Goal: Transaction & Acquisition: Purchase product/service

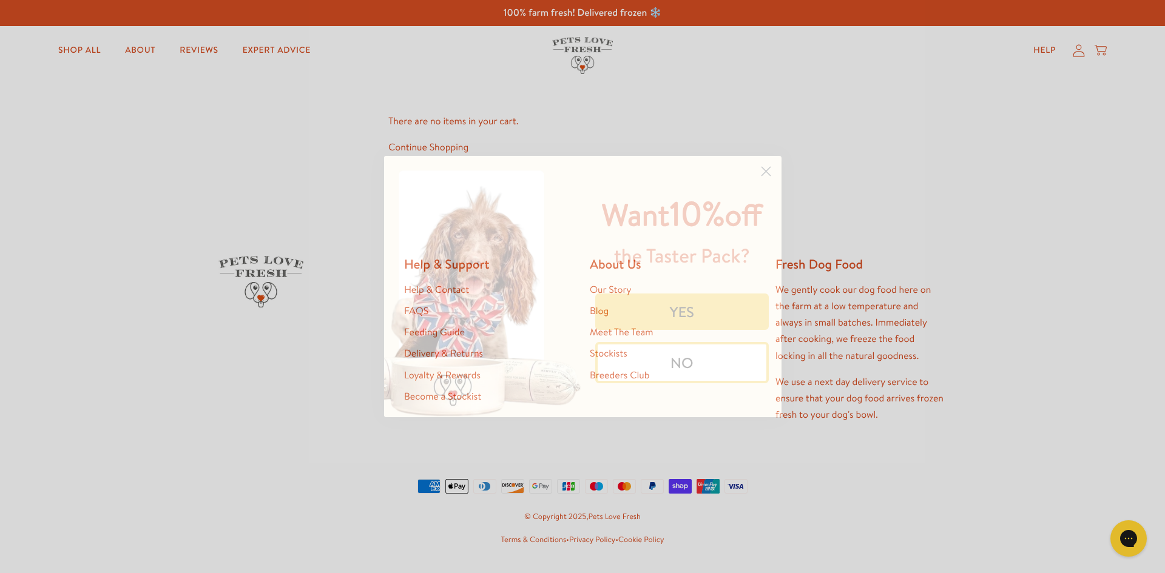
click at [761, 174] on circle "Close dialog" at bounding box center [765, 171] width 20 height 20
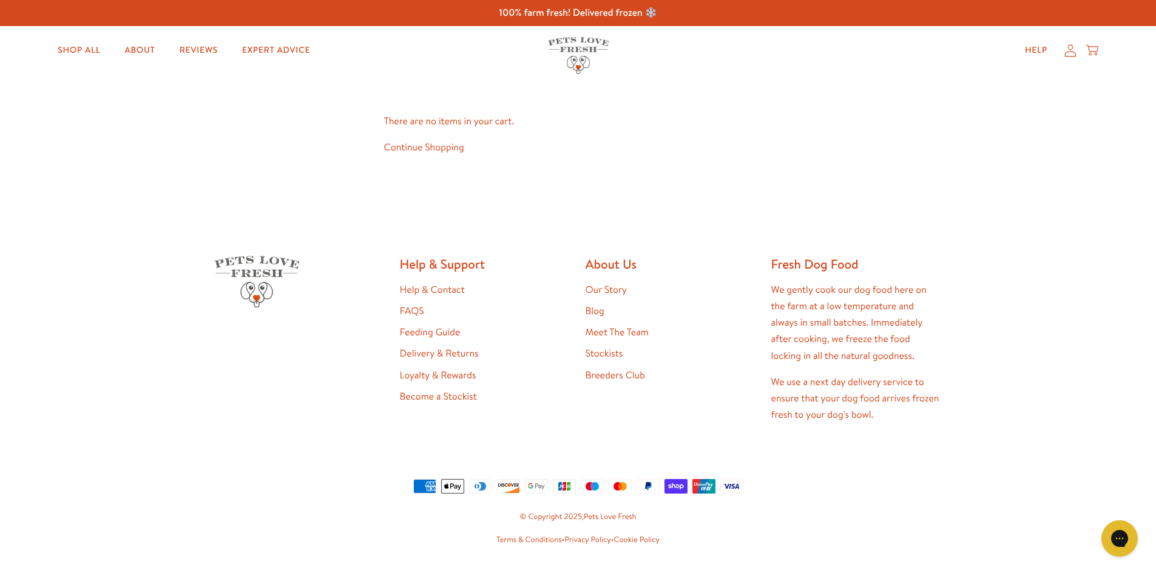
click at [391, 144] on link "Continue Shopping" at bounding box center [424, 147] width 80 height 13
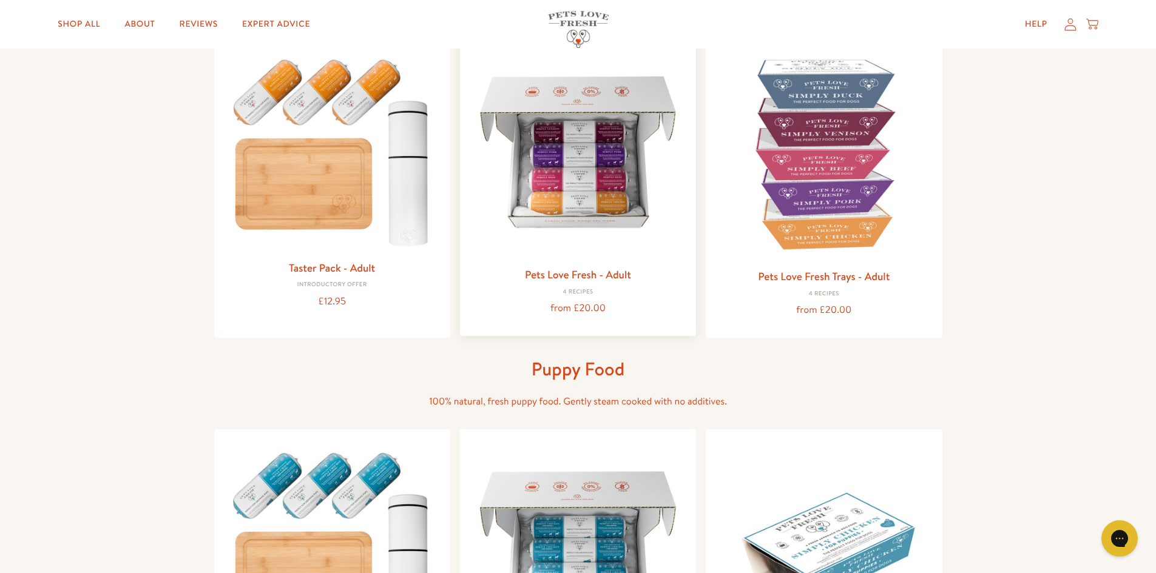
scroll to position [121, 0]
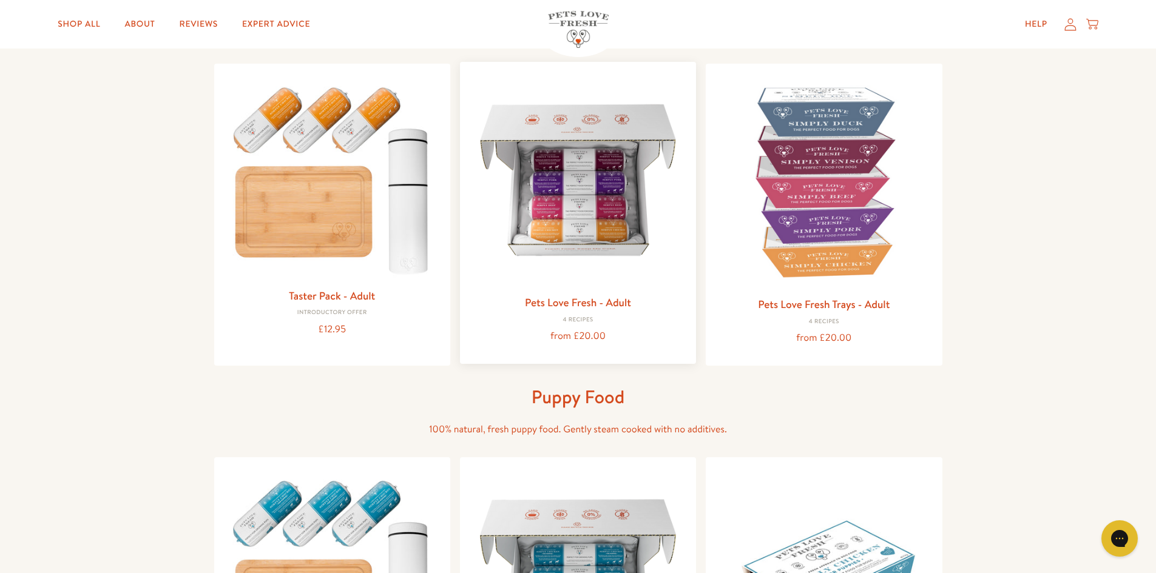
click at [568, 212] on img at bounding box center [578, 180] width 217 height 217
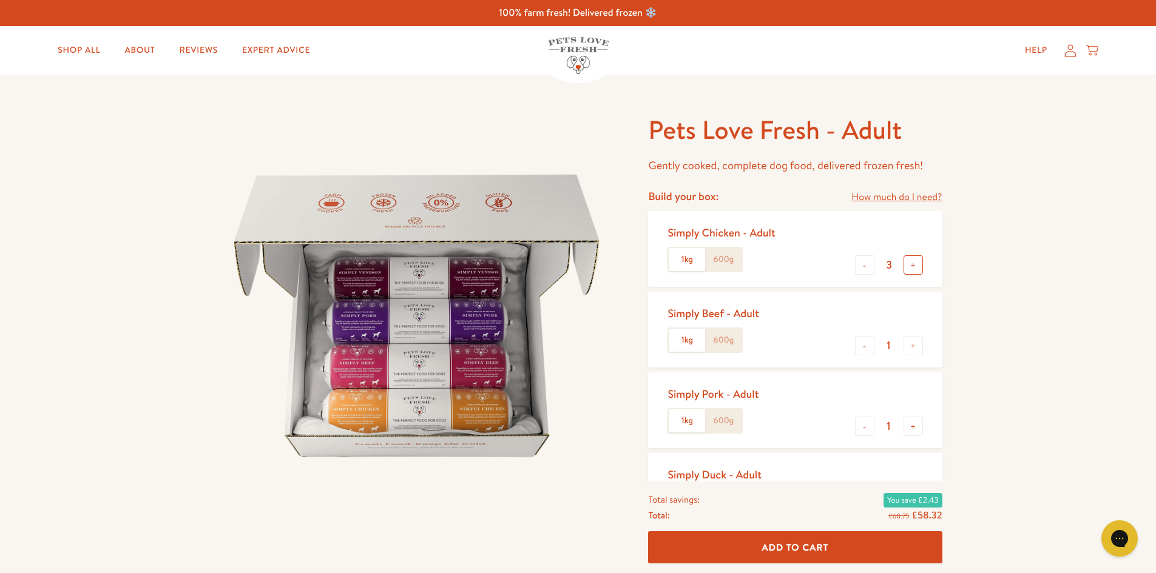
click at [911, 265] on button "+" at bounding box center [912, 264] width 19 height 19
type input "5"
click at [869, 345] on button "-" at bounding box center [864, 345] width 19 height 19
type input "0"
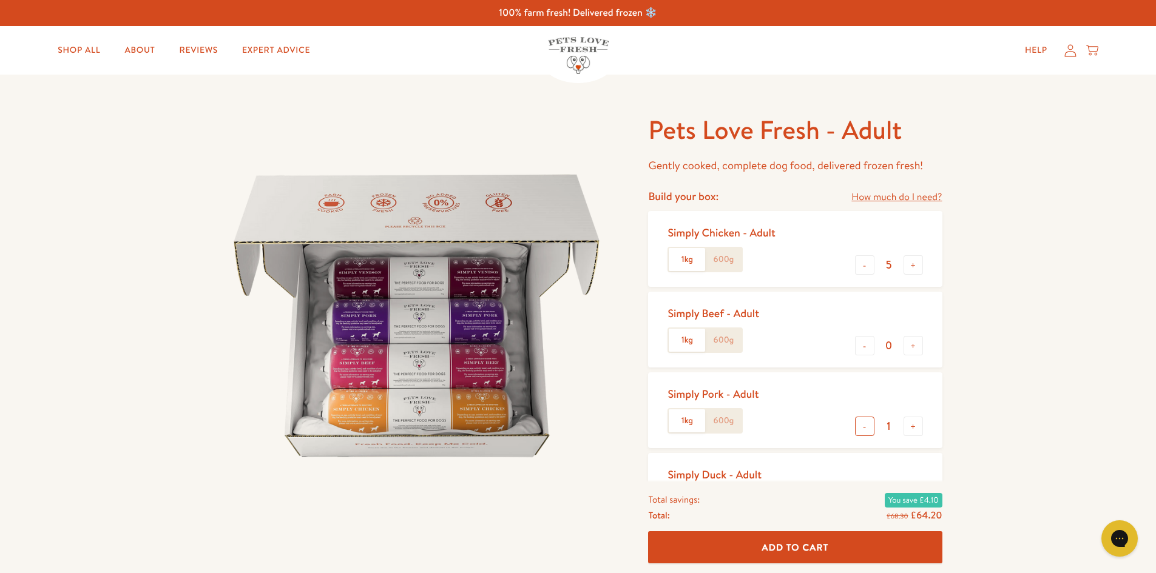
click at [871, 421] on button "-" at bounding box center [864, 426] width 19 height 19
type input "0"
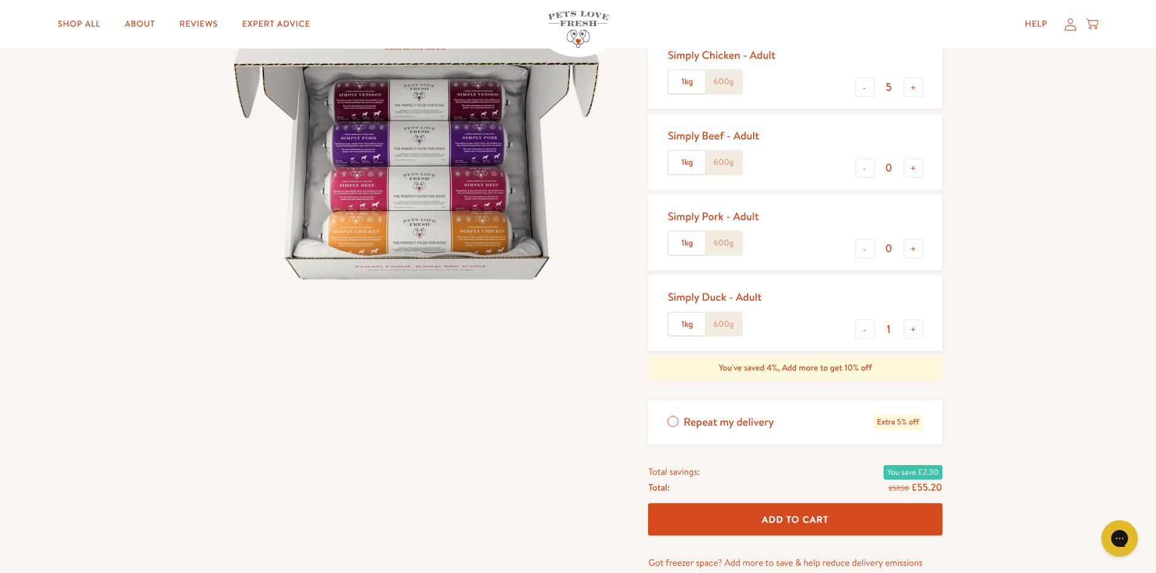
scroll to position [182, 0]
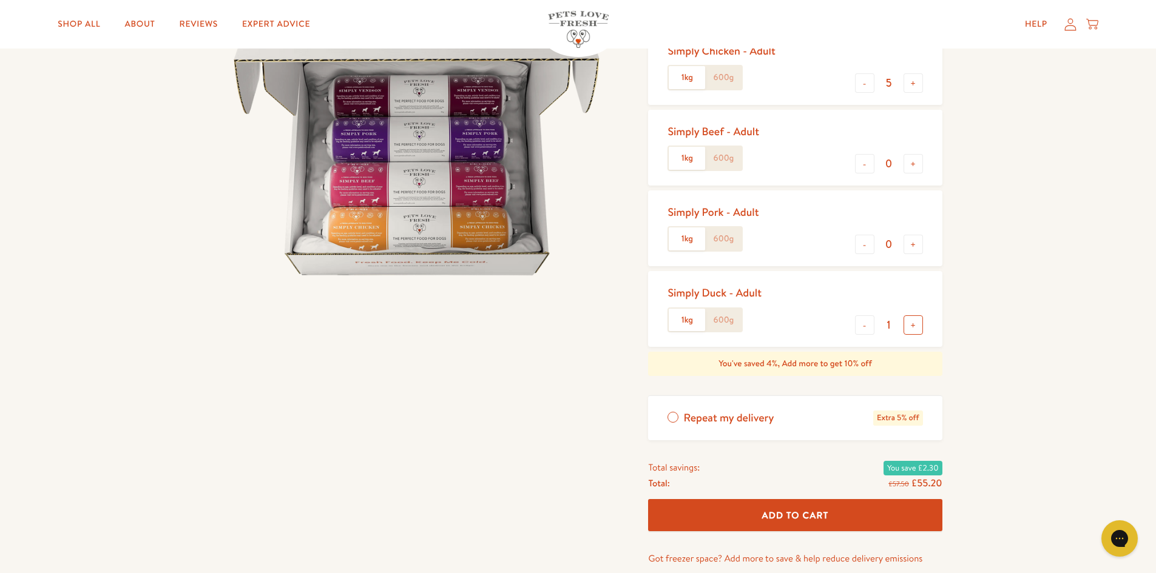
click at [910, 326] on button "+" at bounding box center [912, 325] width 19 height 19
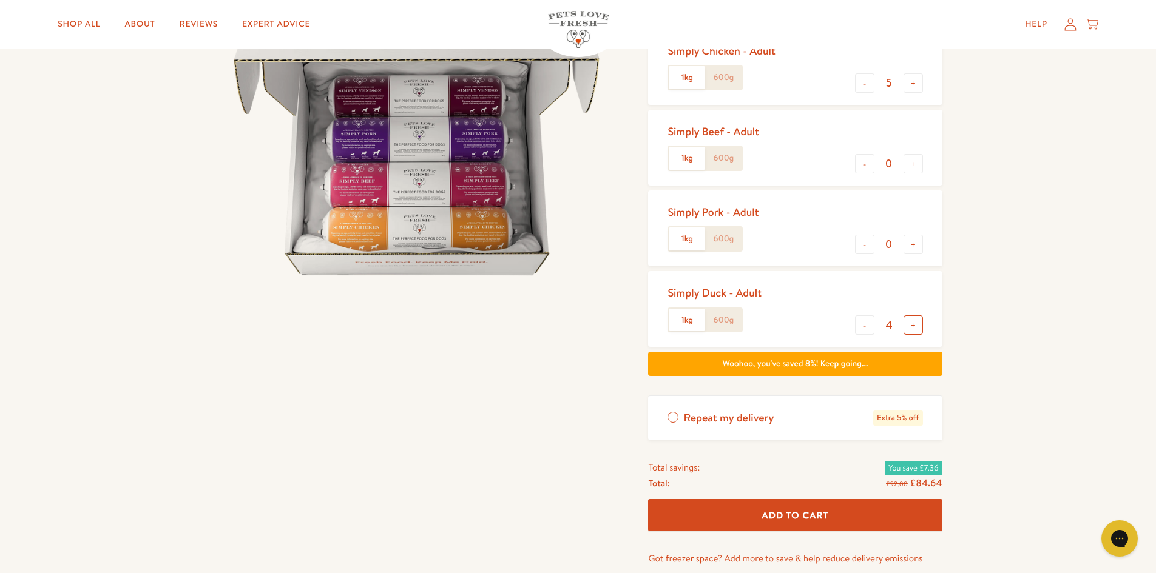
click at [910, 326] on button "+" at bounding box center [912, 325] width 19 height 19
type input "6"
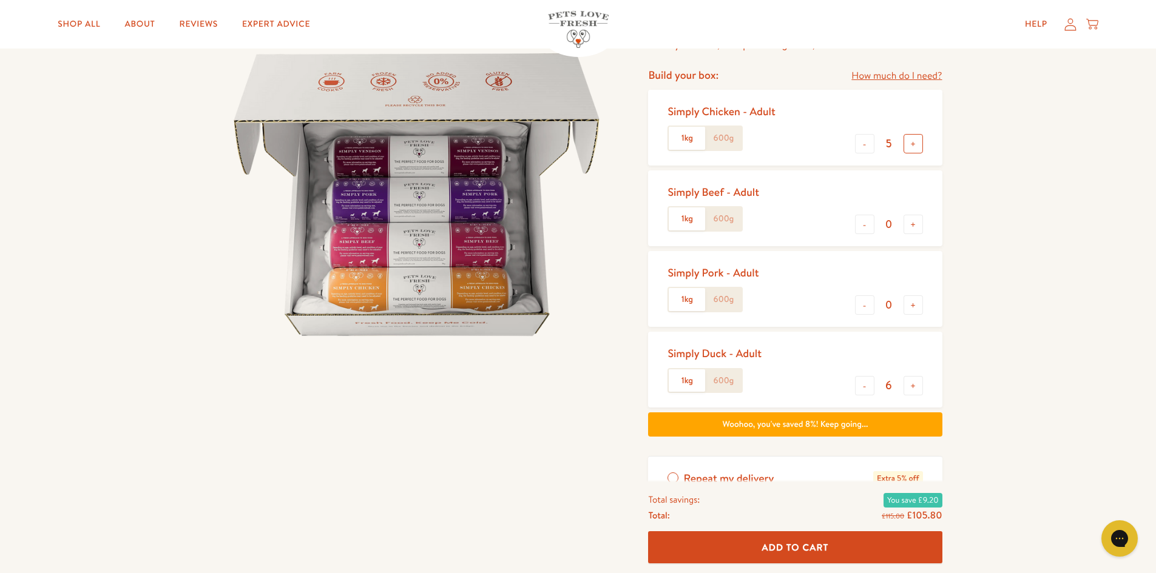
click at [909, 138] on button "+" at bounding box center [912, 143] width 19 height 19
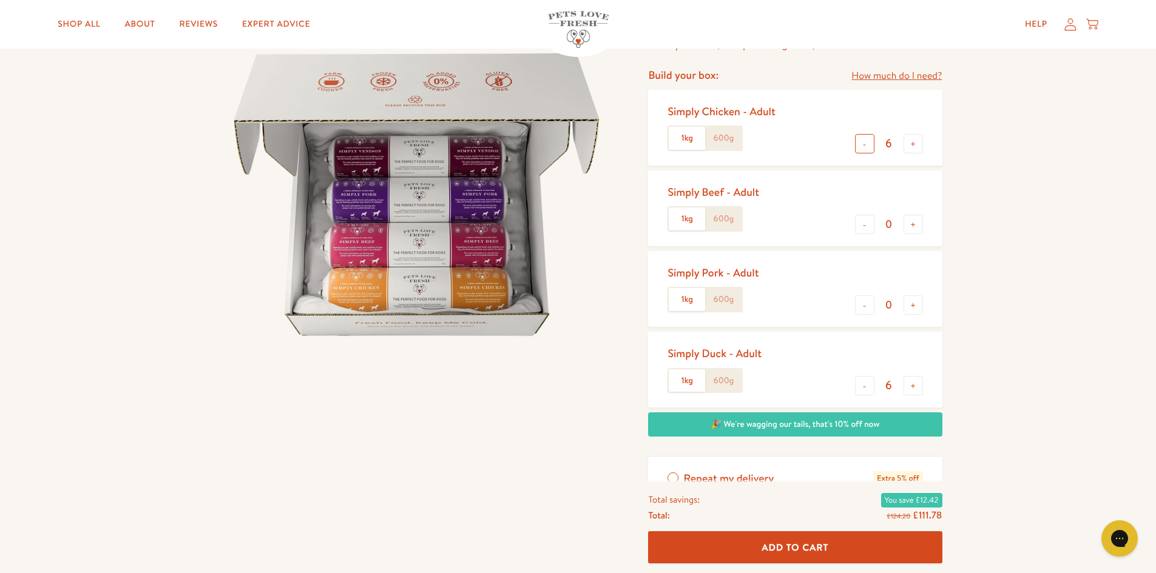
click at [860, 143] on button "-" at bounding box center [864, 143] width 19 height 19
type input "5"
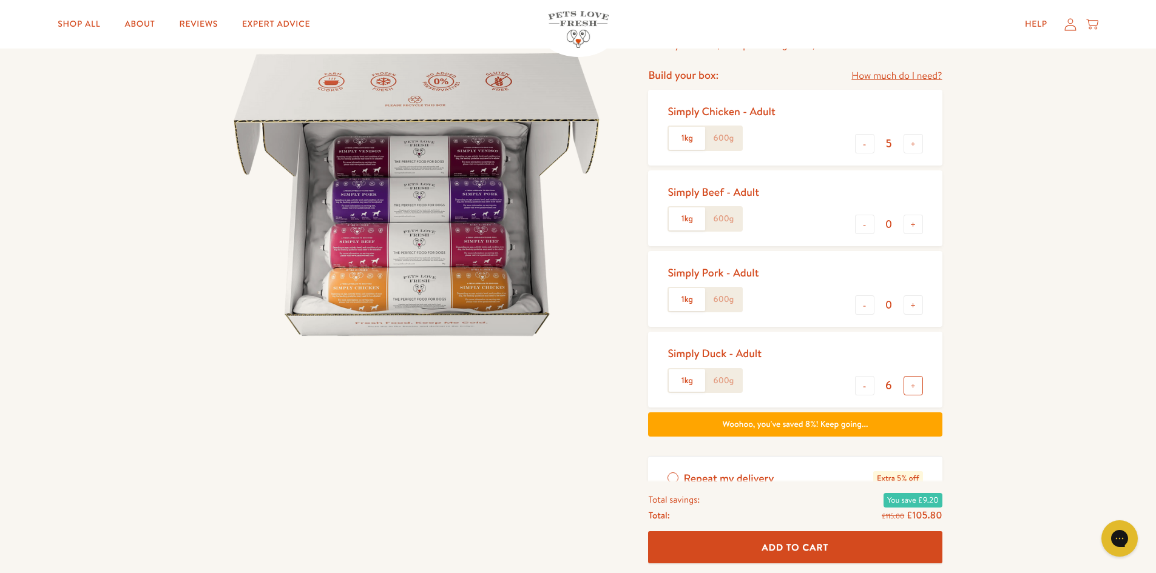
click at [905, 385] on button "+" at bounding box center [912, 385] width 19 height 19
type input "7"
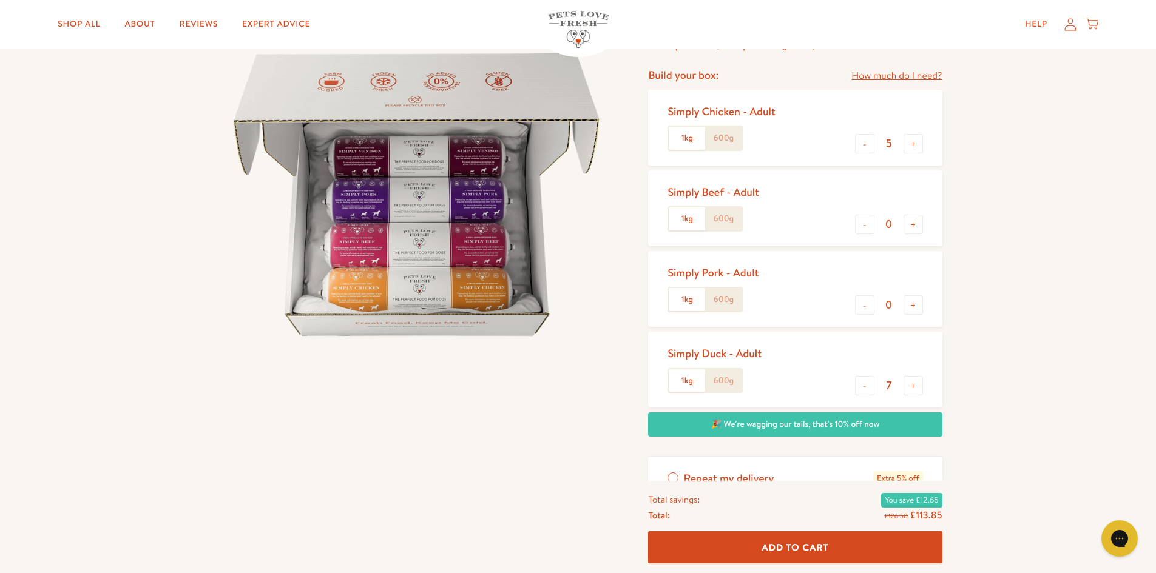
click at [1001, 374] on div "Pets Love Fresh - Adult Gently cooked, complete dog food, delivered frozen fres…" at bounding box center [578, 336] width 1156 height 766
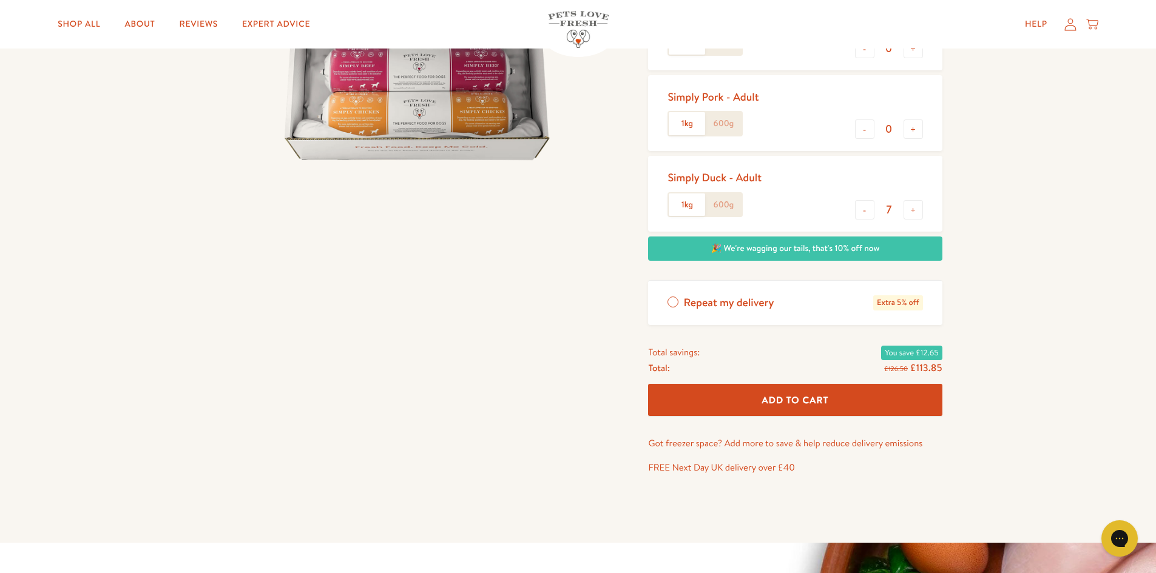
scroll to position [303, 0]
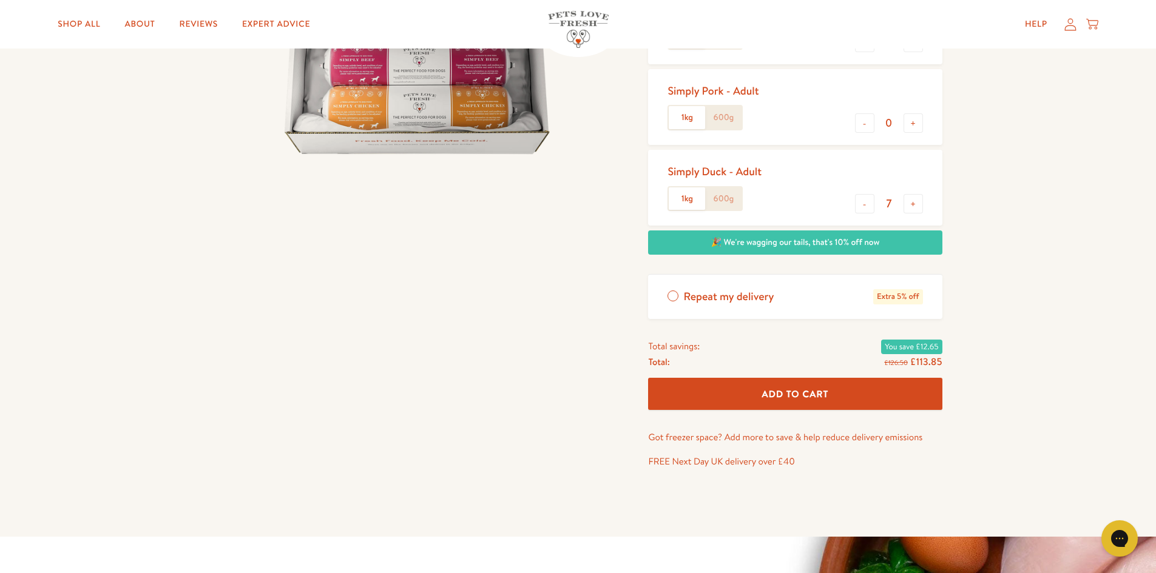
click at [824, 390] on span "Add To Cart" at bounding box center [795, 394] width 67 height 13
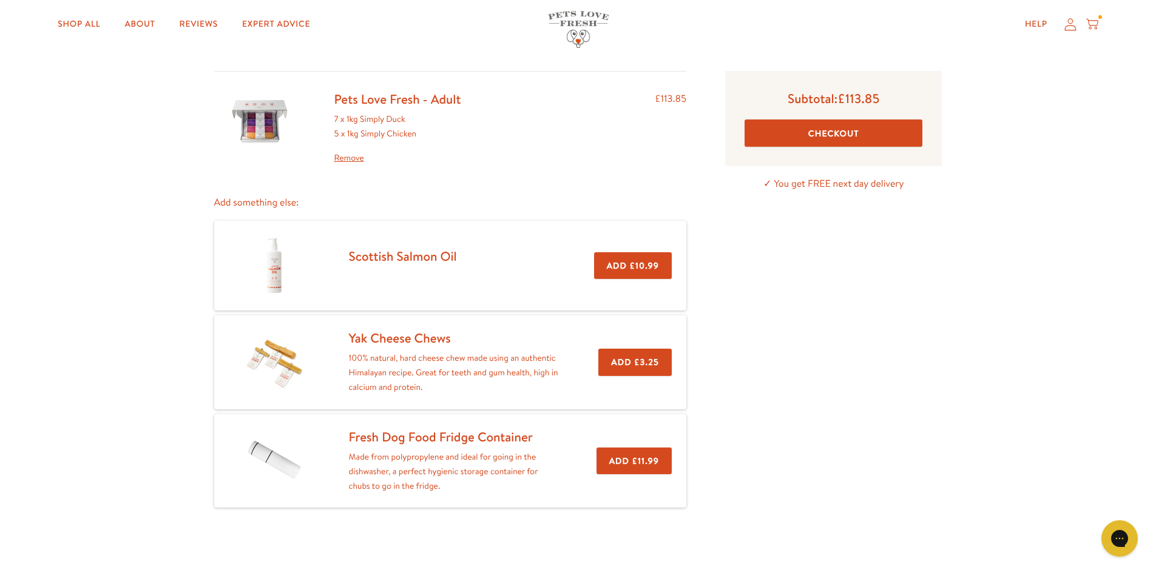
scroll to position [61, 0]
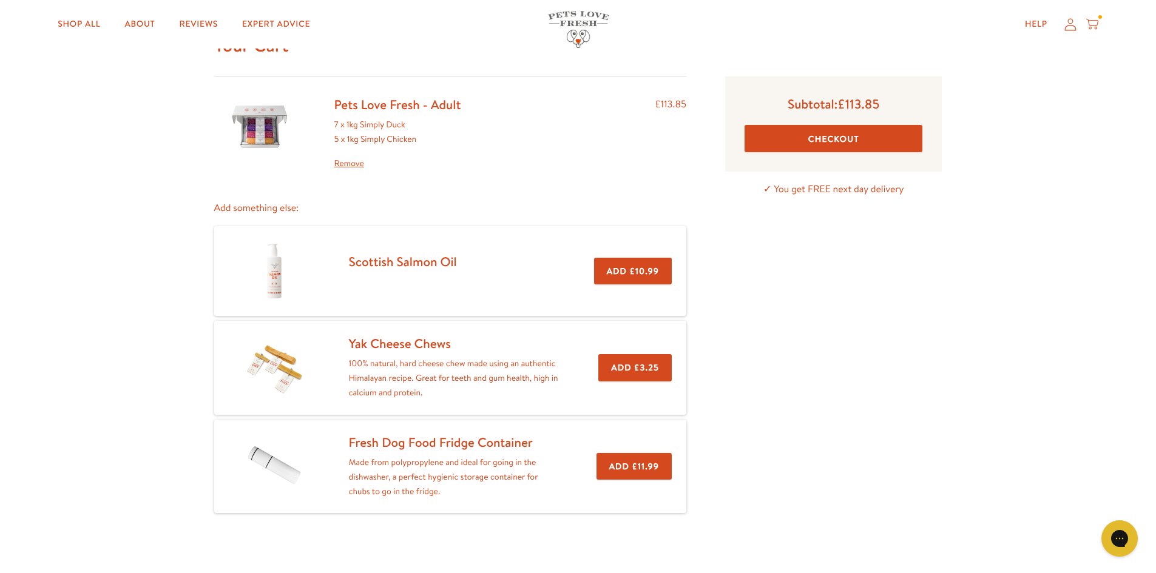
click at [827, 137] on button "Checkout" at bounding box center [833, 138] width 178 height 27
